Goal: Find specific page/section: Find specific page/section

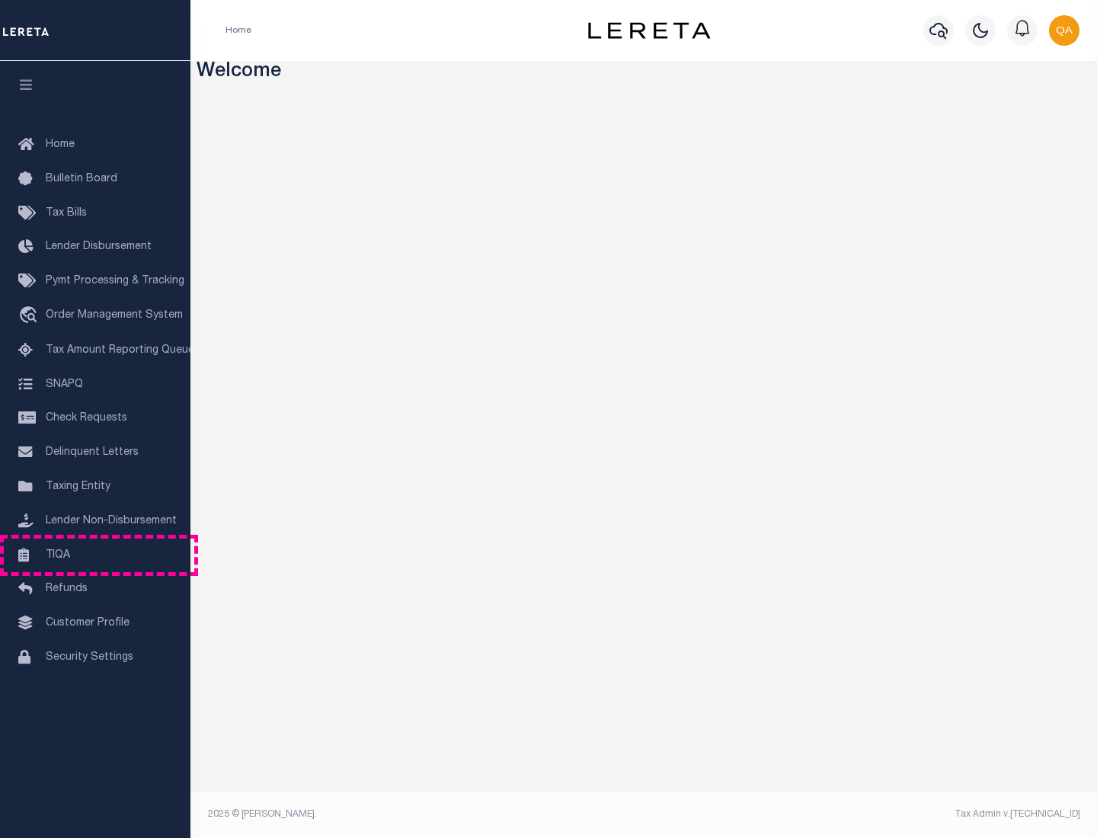
click at [95, 555] on link "TIQA" at bounding box center [95, 556] width 190 height 34
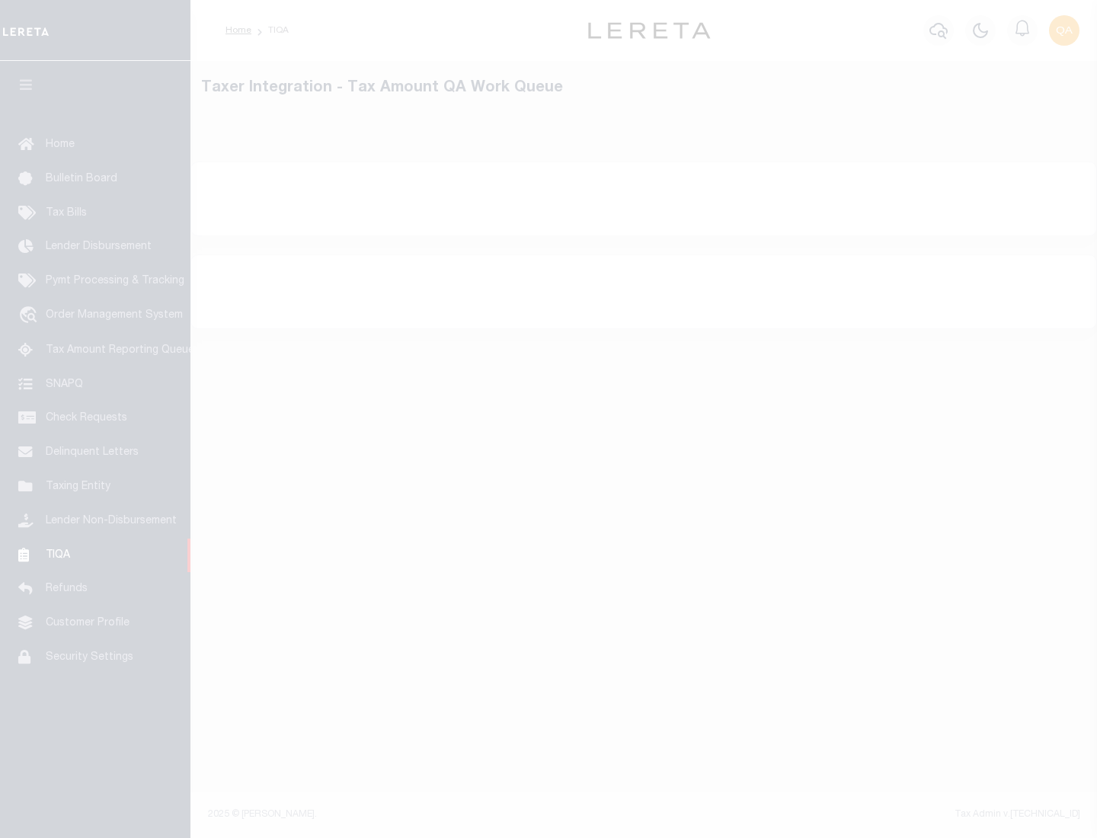
select select "200"
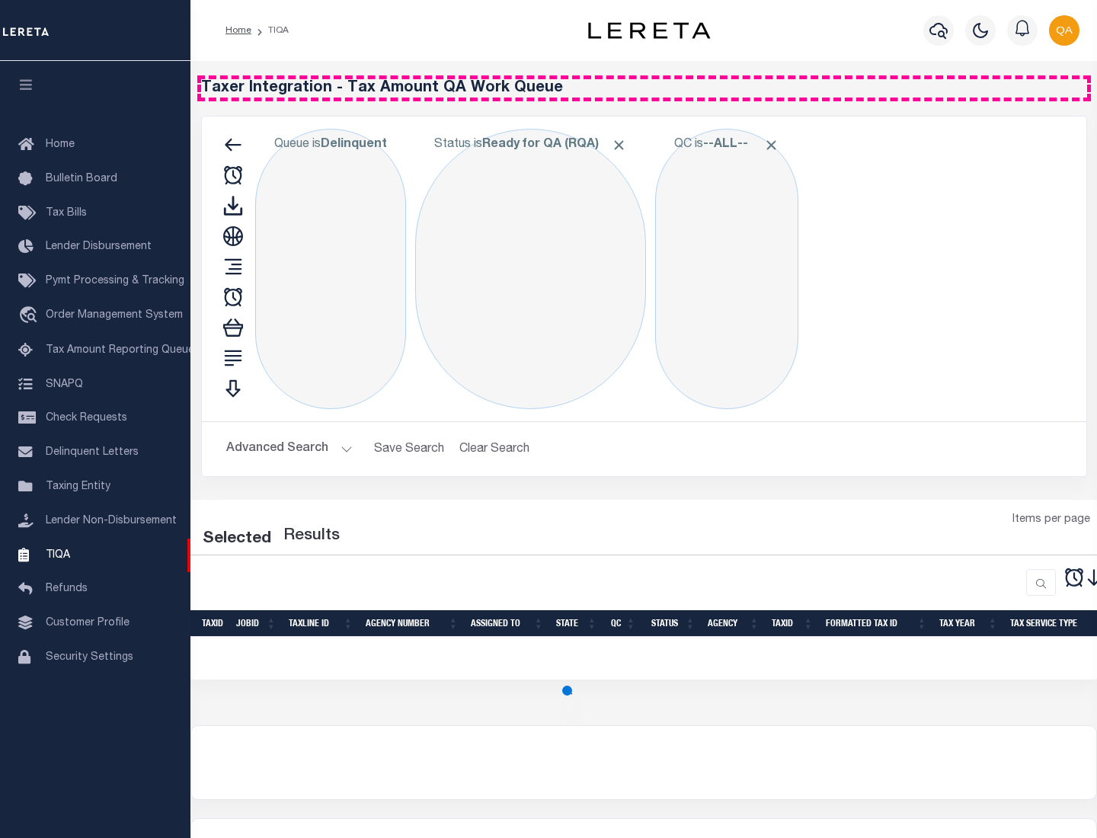
select select "200"
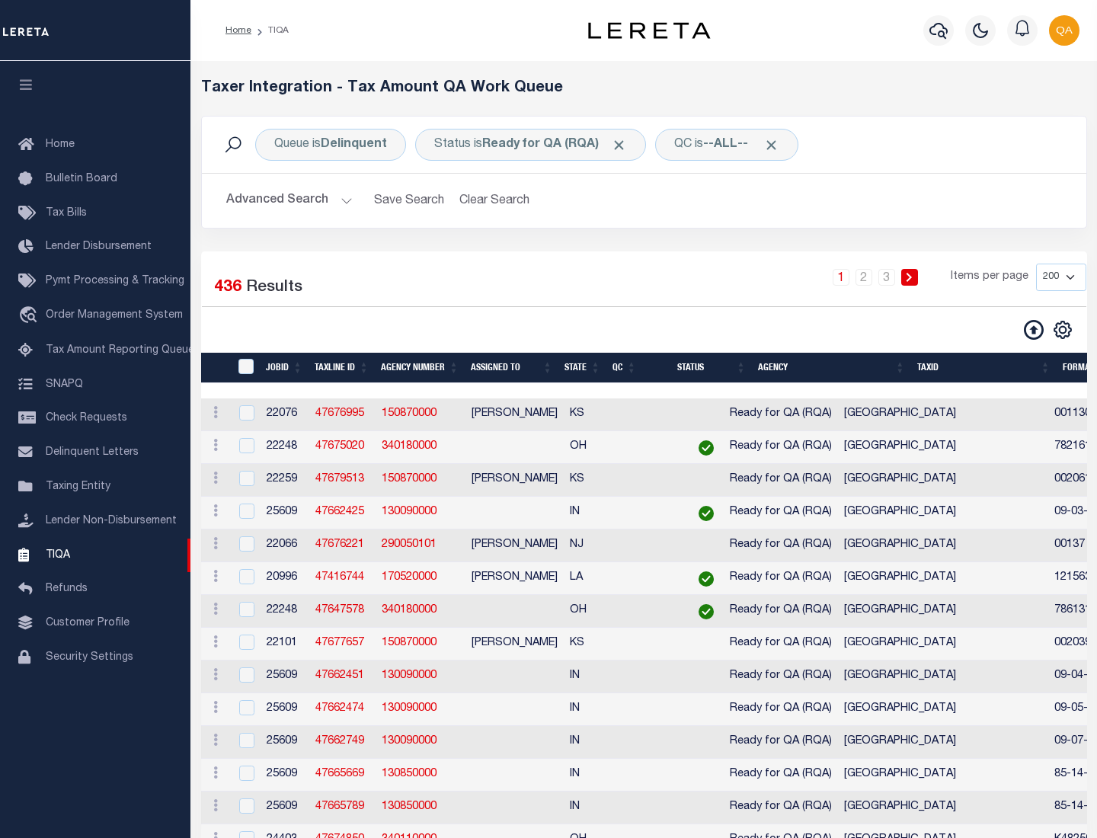
click at [624, 145] on span "Click to Remove" at bounding box center [619, 145] width 16 height 16
